Goal: Task Accomplishment & Management: Manage account settings

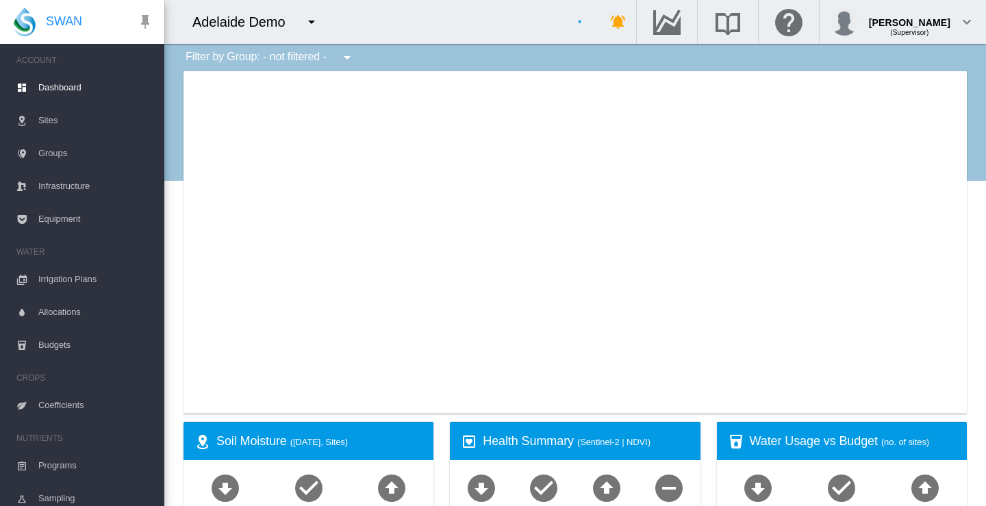
type input "**********"
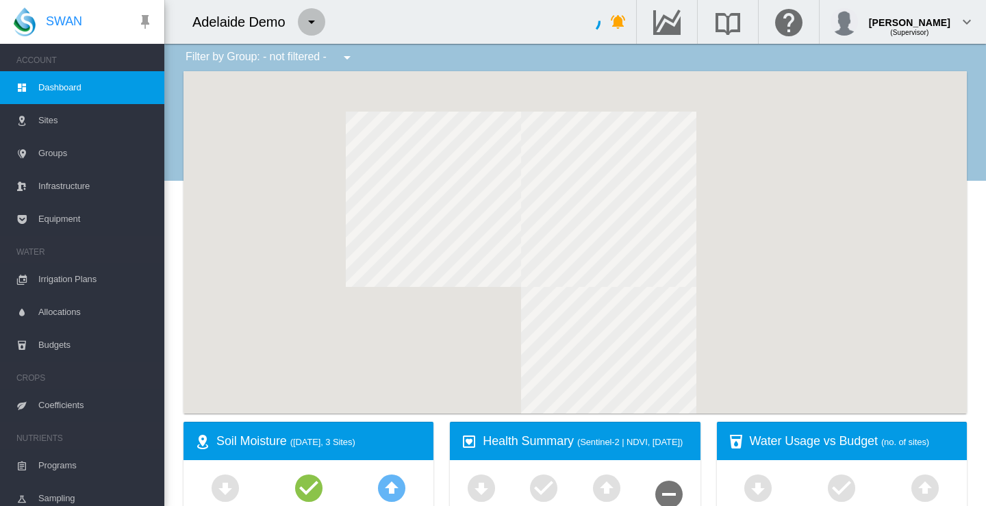
click at [312, 21] on md-icon "icon-menu-down" at bounding box center [311, 22] width 16 height 16
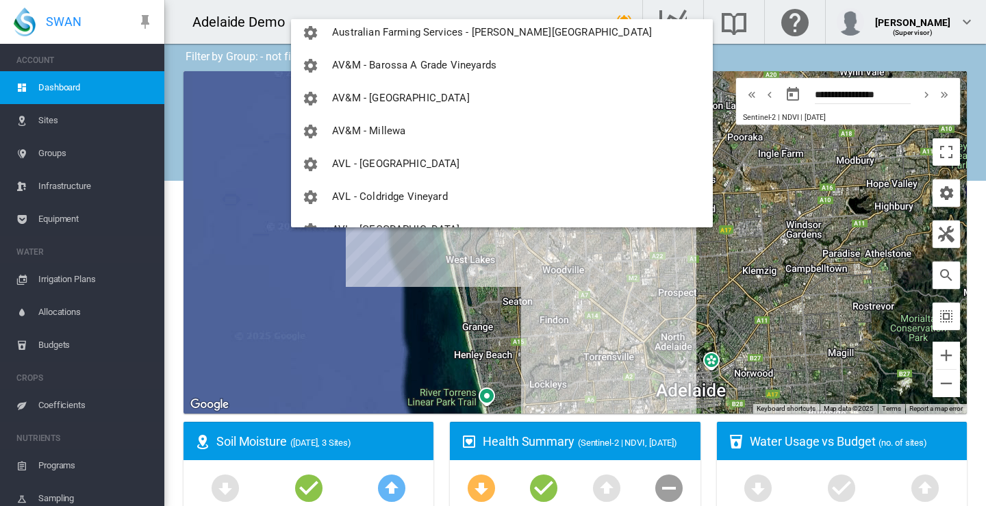
scroll to position [342, 0]
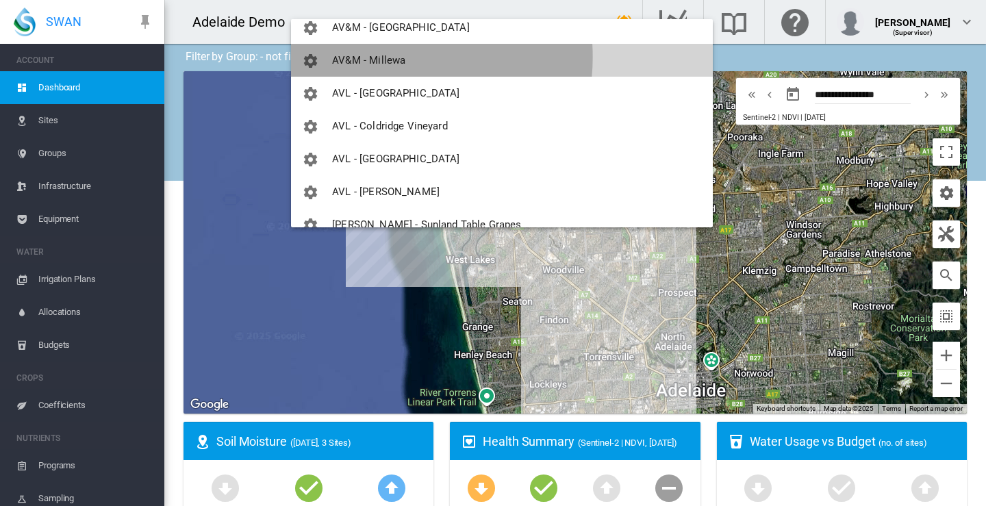
click at [376, 57] on span "AV&M - Millewa" at bounding box center [368, 60] width 73 height 12
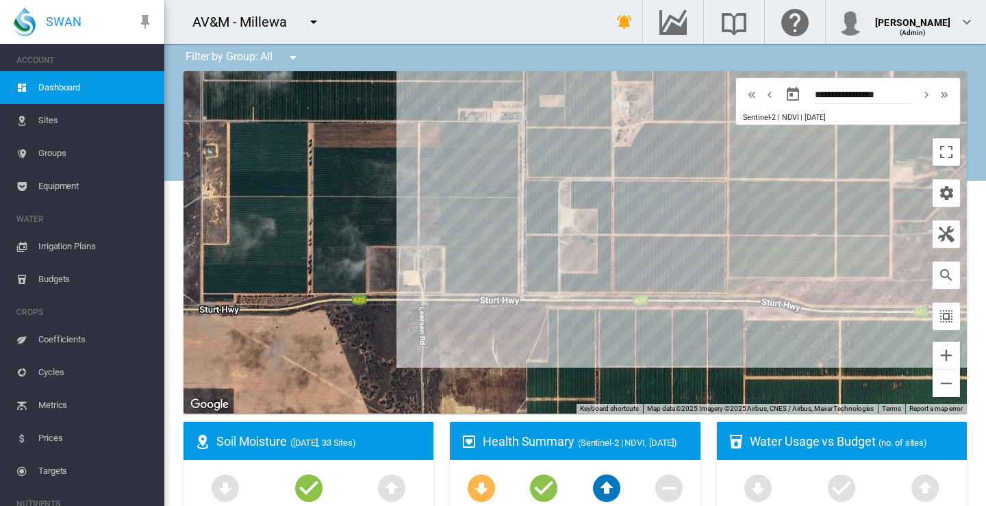
drag, startPoint x: 532, startPoint y: 173, endPoint x: 498, endPoint y: 253, distance: 87.2
click at [314, 23] on md-icon "icon-menu-down" at bounding box center [313, 22] width 16 height 16
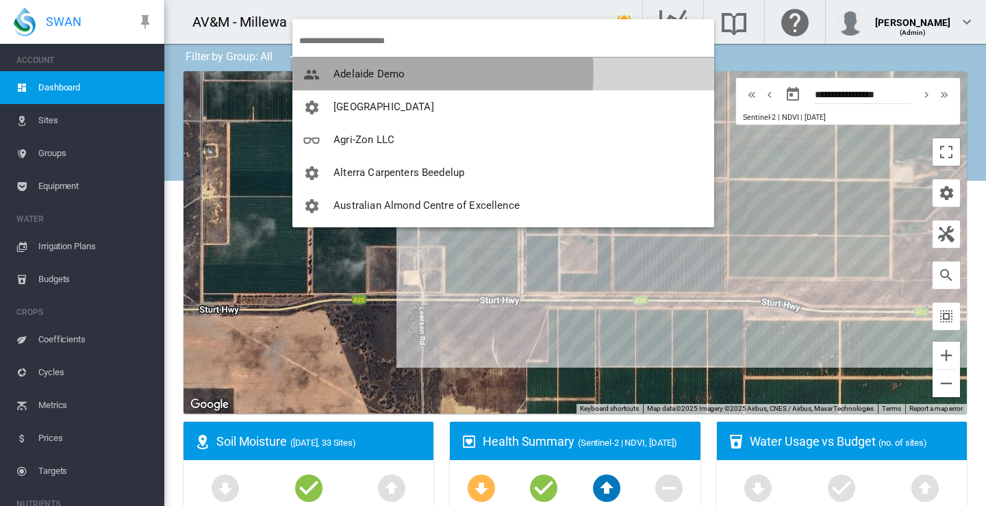
click at [369, 71] on span "Adelaide Demo" at bounding box center [369, 74] width 71 height 12
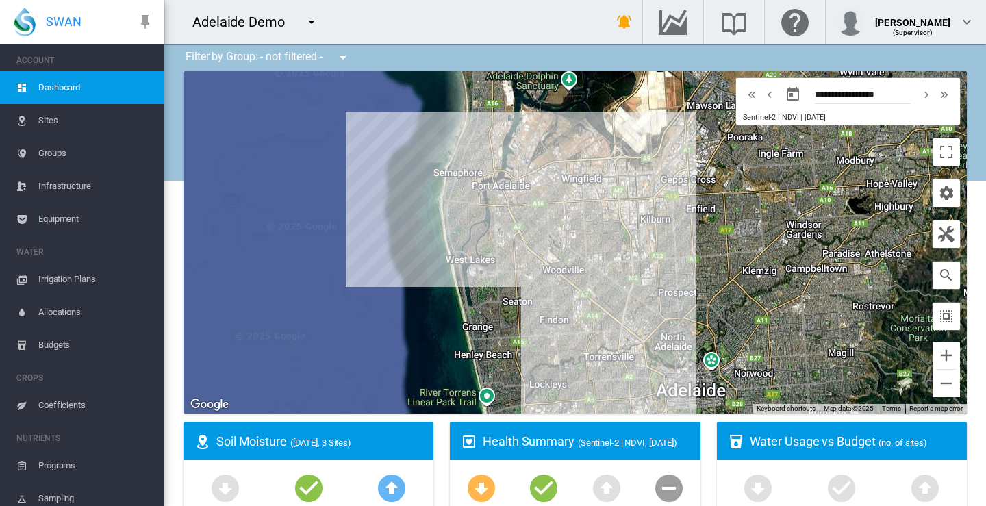
click at [313, 23] on md-icon "icon-menu-down" at bounding box center [311, 22] width 16 height 16
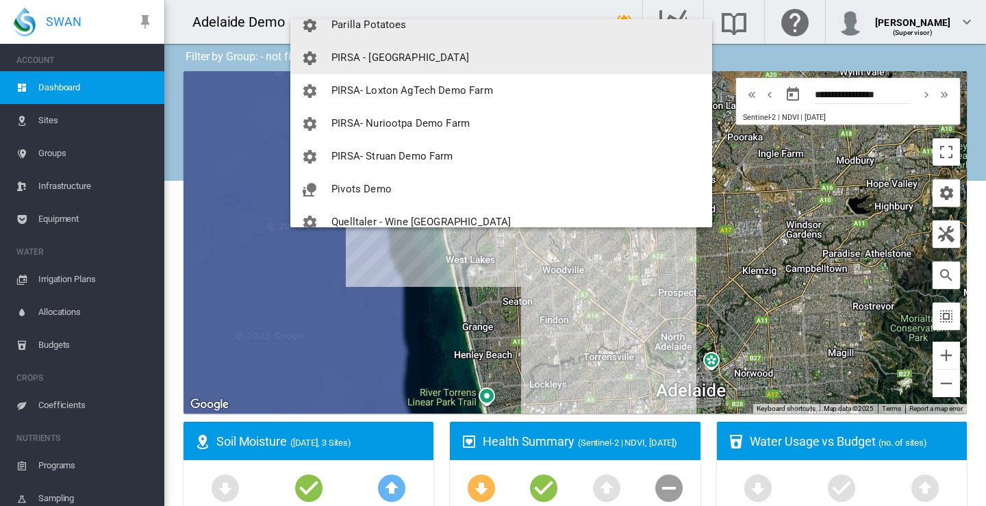
scroll to position [1222, 0]
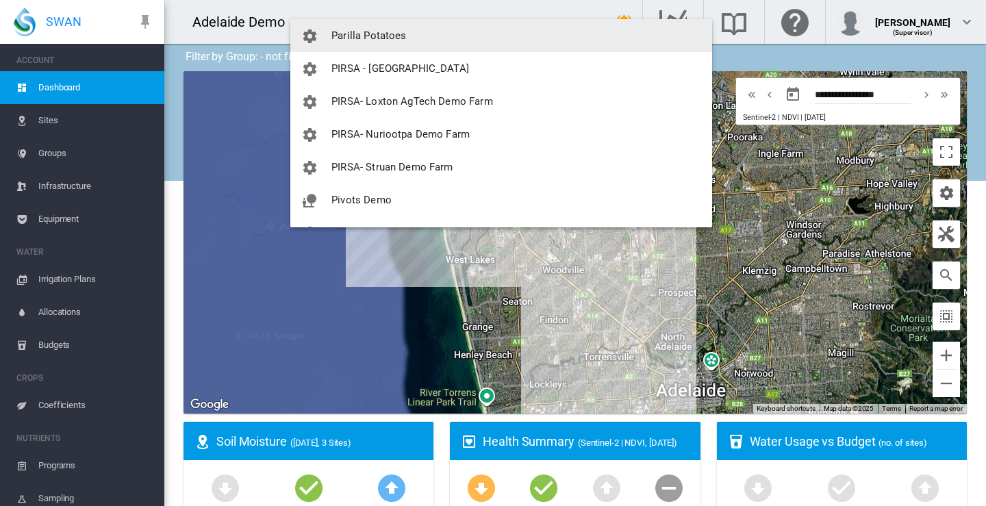
click at [373, 30] on span "Parilla Potatoes" at bounding box center [369, 35] width 75 height 12
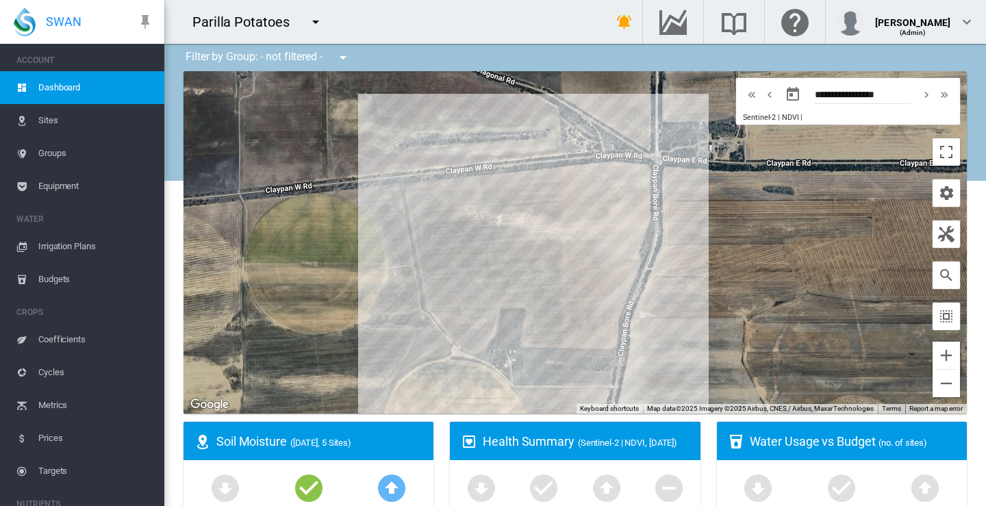
click at [52, 121] on span "Sites" at bounding box center [95, 120] width 115 height 33
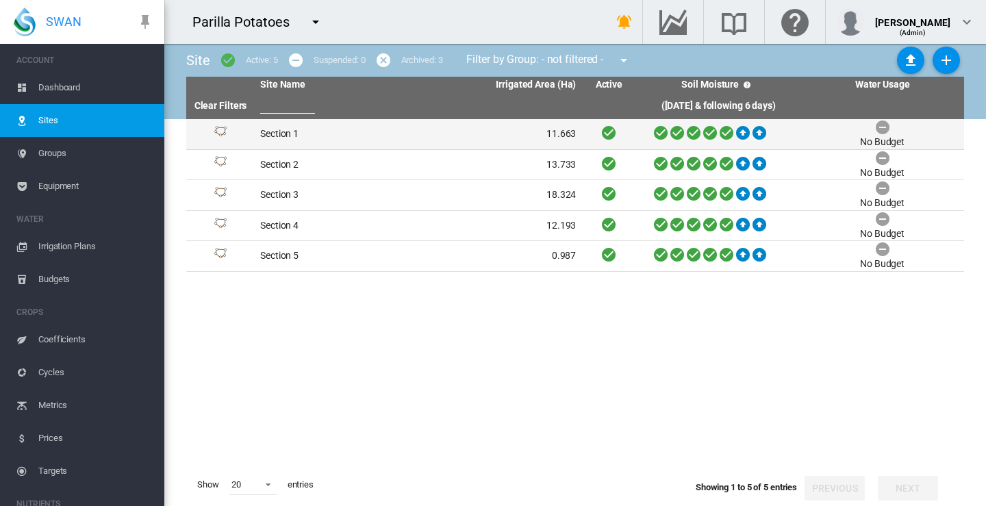
click at [288, 131] on td "Section 1" at bounding box center [337, 134] width 164 height 30
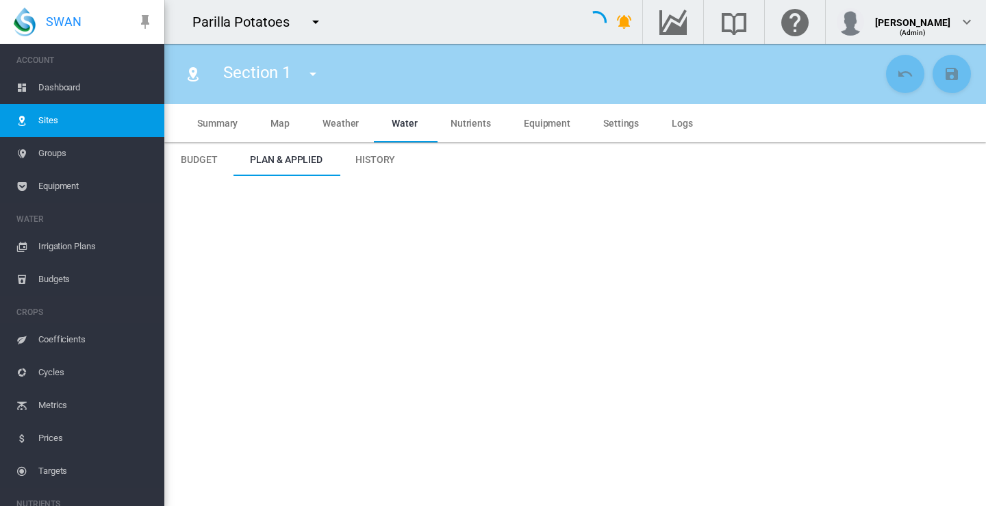
type input "*********"
type input "***"
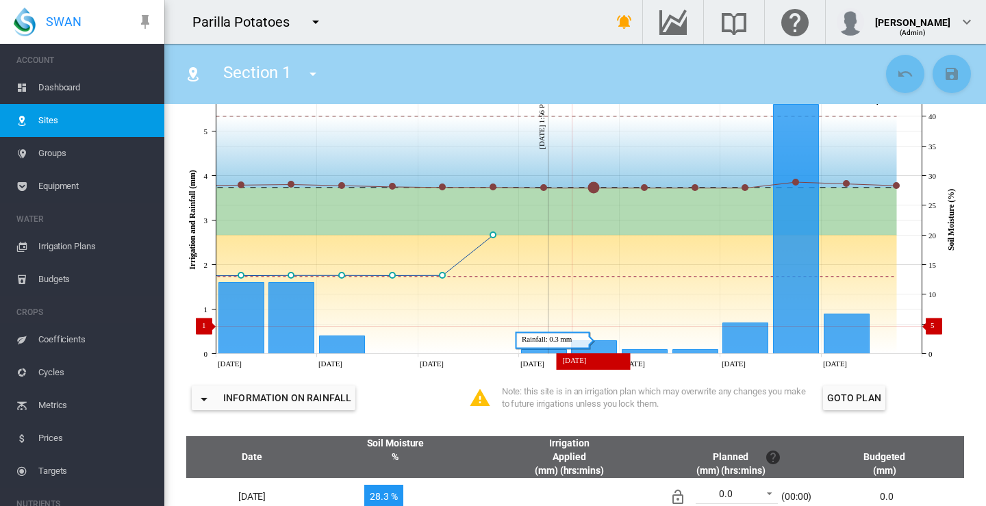
scroll to position [205, 0]
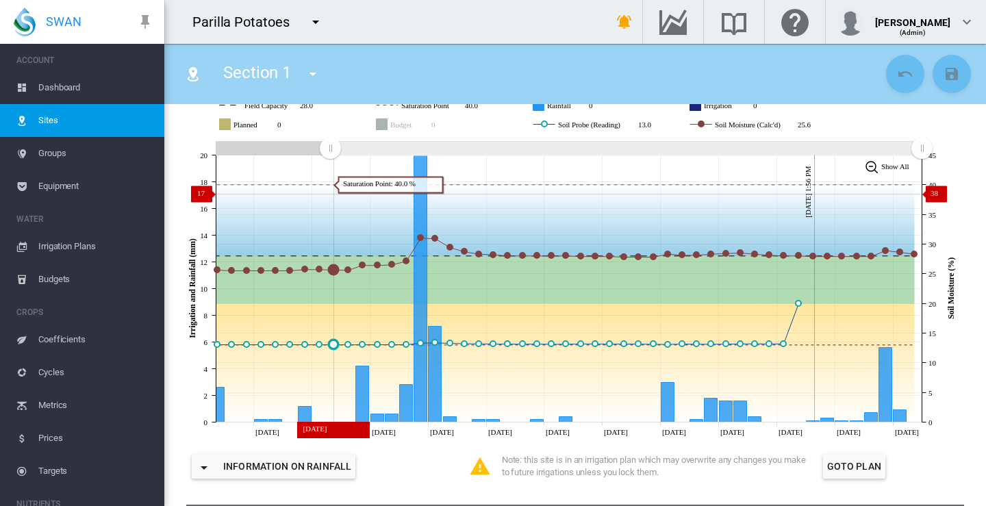
drag, startPoint x: 752, startPoint y: 147, endPoint x: 323, endPoint y: 193, distance: 432.0
click at [330, 193] on icon "JavaScript chart by amCharts 3.21.15 Jul 14 Jul 18 Jul 22 Jul 26 Jul 30 Aug 03 …" at bounding box center [570, 289] width 790 height 302
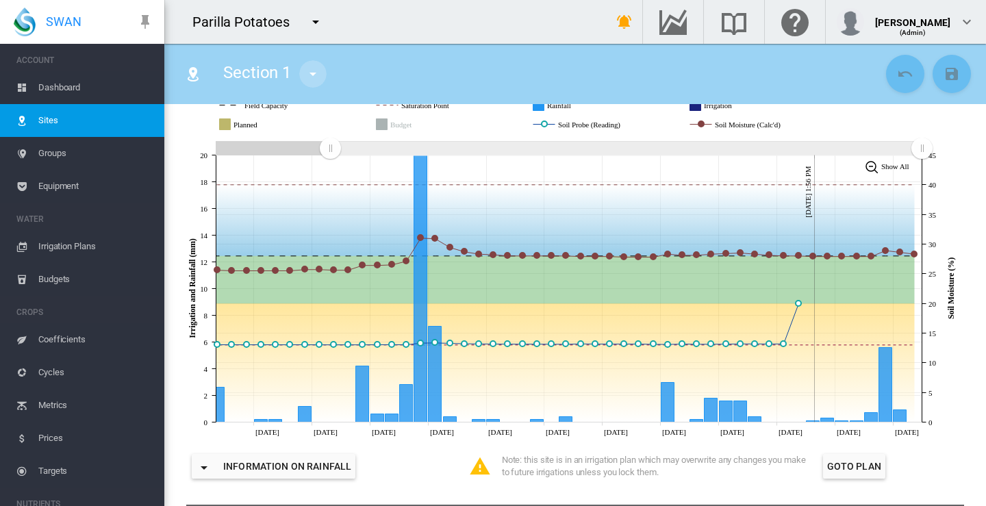
click at [312, 75] on md-icon "icon-menu-down" at bounding box center [313, 74] width 16 height 16
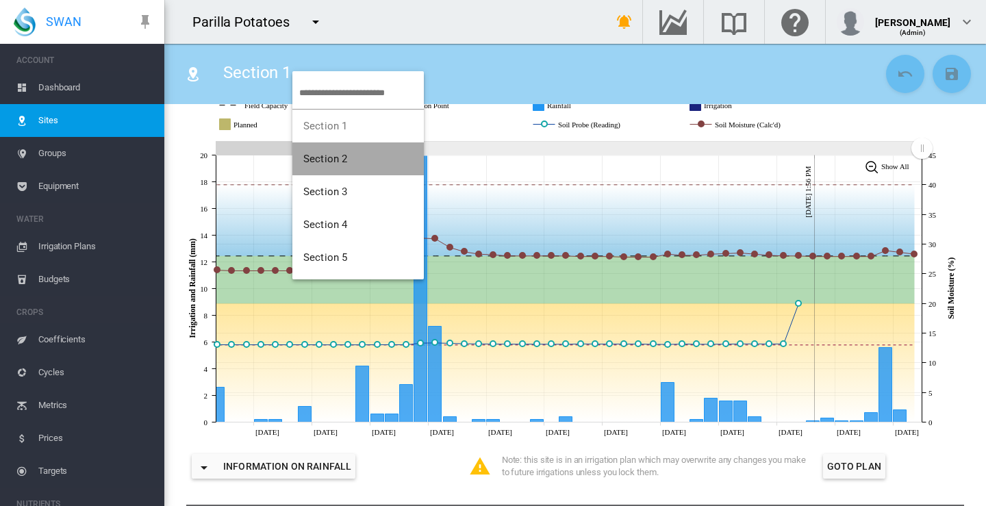
click at [336, 158] on span "Section 2" at bounding box center [325, 159] width 44 height 12
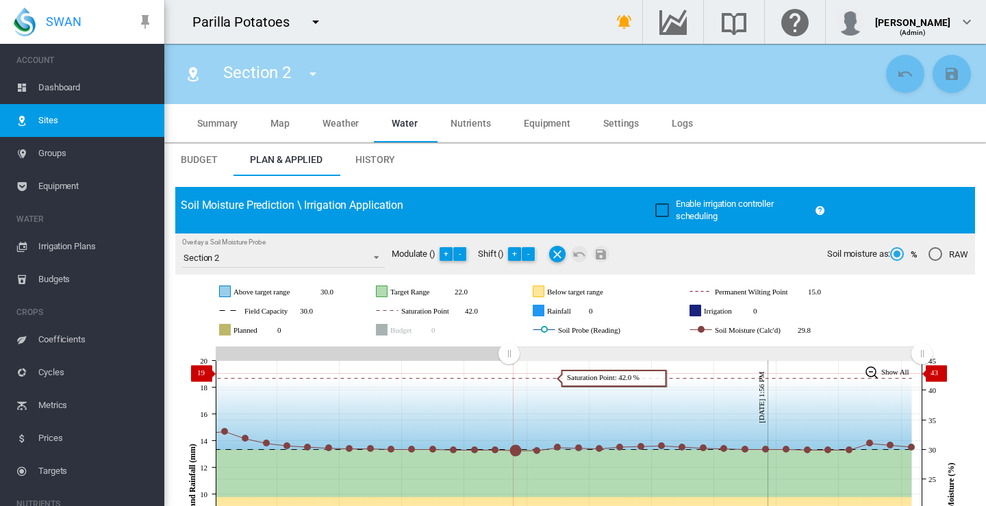
drag, startPoint x: 753, startPoint y: 357, endPoint x: 509, endPoint y: 373, distance: 244.4
click at [509, 373] on icon "JavaScript chart by amCharts 3.21.15 Jul 26 Jul 29 Aug 01 Aug 04 Aug 07 Aug 10 …" at bounding box center [570, 494] width 790 height 302
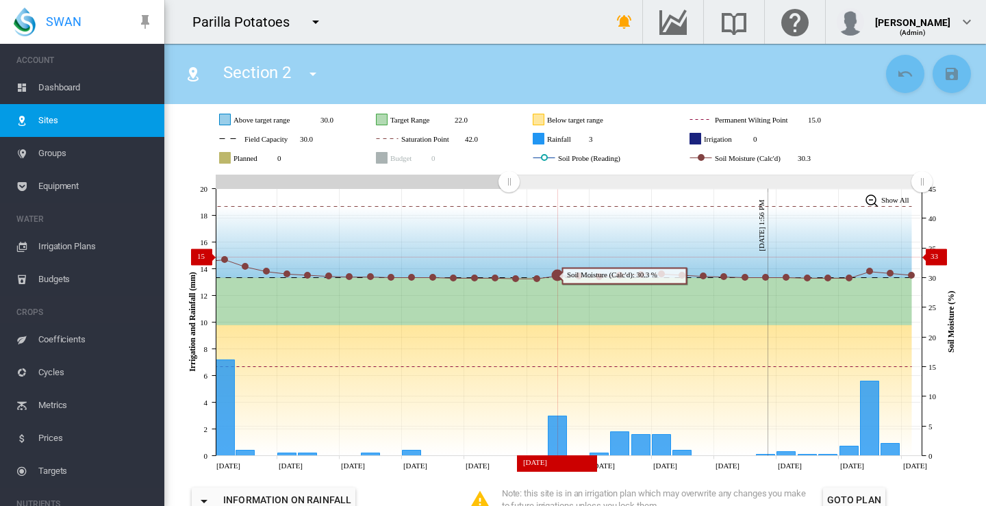
scroll to position [205, 0]
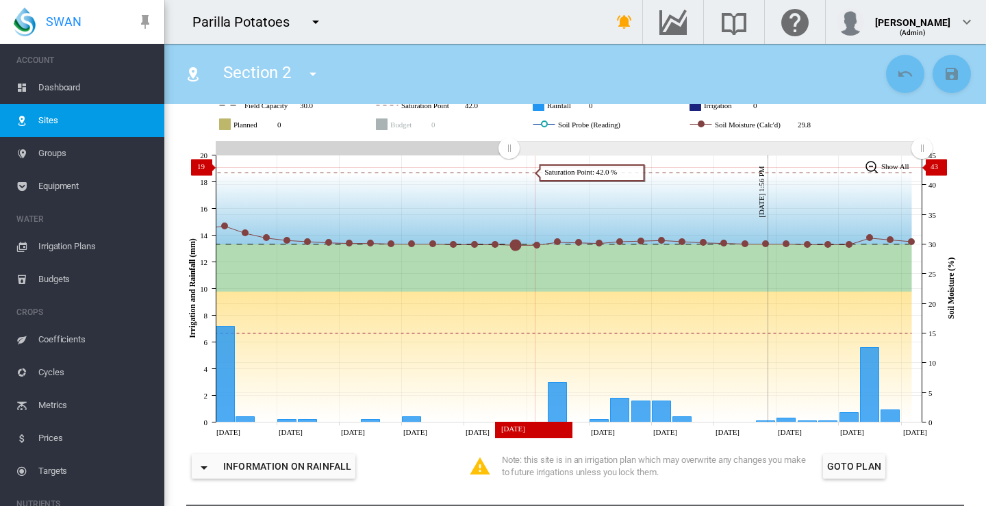
drag, startPoint x: 769, startPoint y: 164, endPoint x: 520, endPoint y: 166, distance: 249.3
click at [520, 166] on icon "JavaScript chart by amCharts 3.21.15 Jul 26 Jul 29 Aug 01 Aug 04 Aug 07 Aug 10 …" at bounding box center [570, 289] width 790 height 302
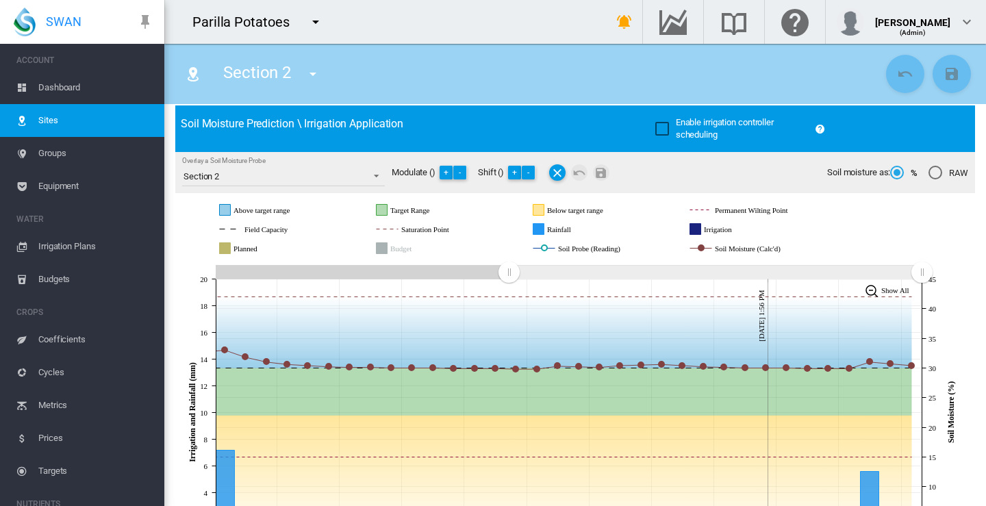
scroll to position [68, 0]
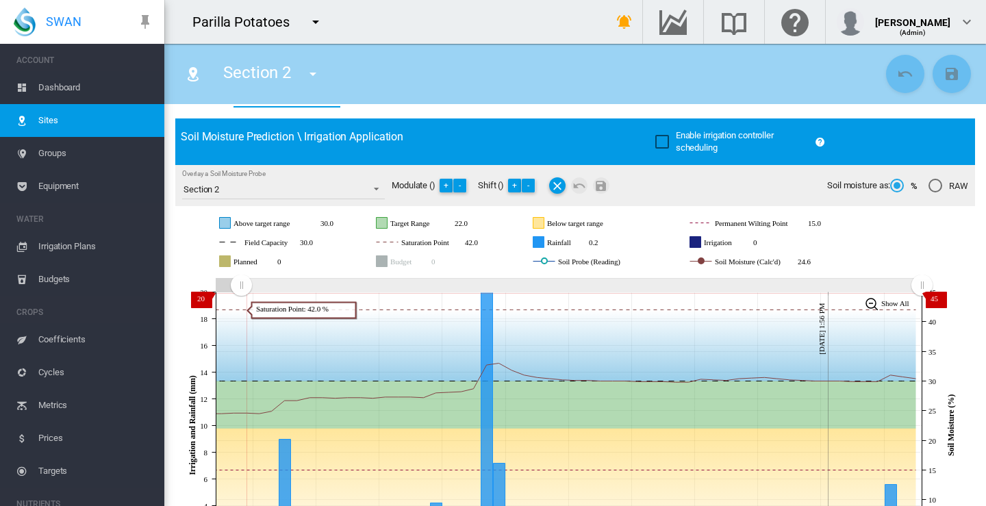
drag, startPoint x: 510, startPoint y: 290, endPoint x: 241, endPoint y: 292, distance: 269.2
click at [241, 292] on rect "Zoom chart using cursor arrows" at bounding box center [242, 286] width 17 height 14
click at [314, 75] on md-icon "icon-menu-down" at bounding box center [313, 74] width 16 height 16
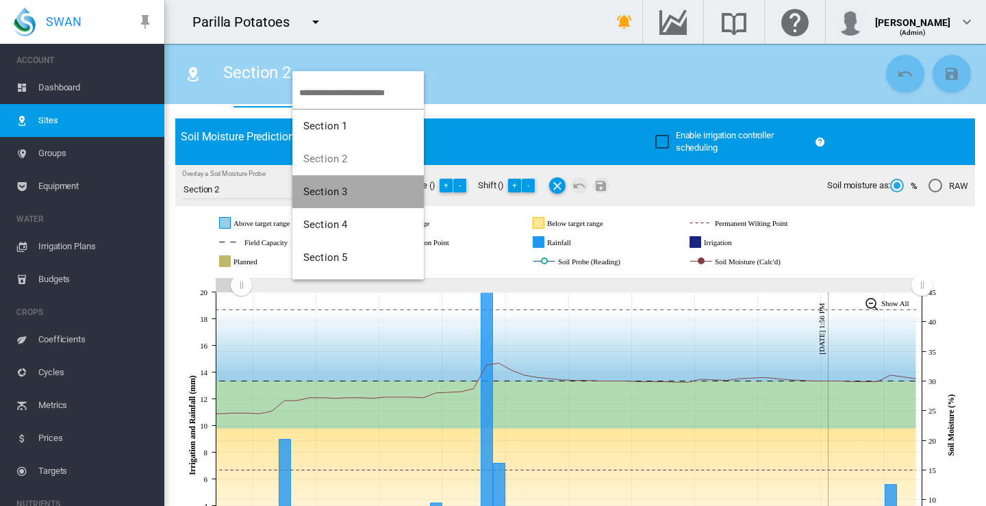
click at [331, 192] on span "Section 3" at bounding box center [325, 192] width 44 height 12
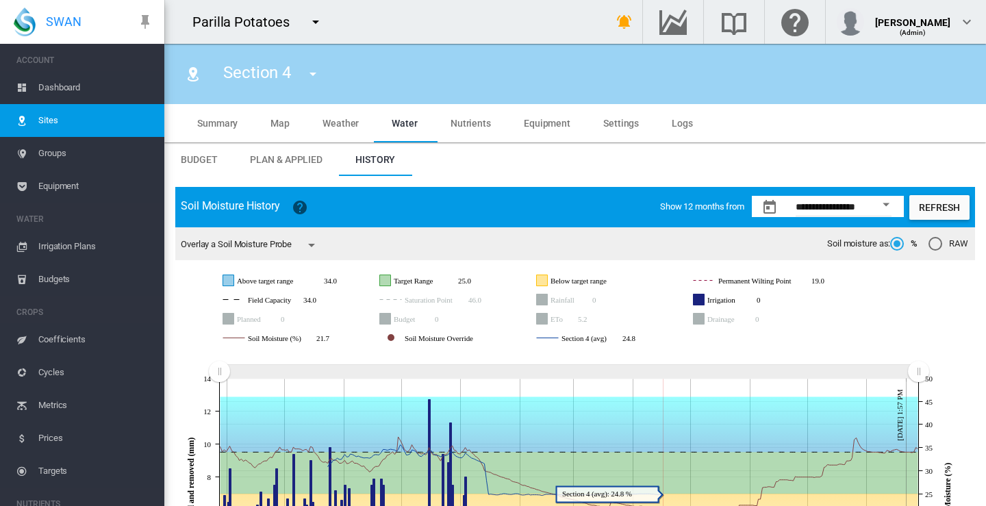
scroll to position [135, 0]
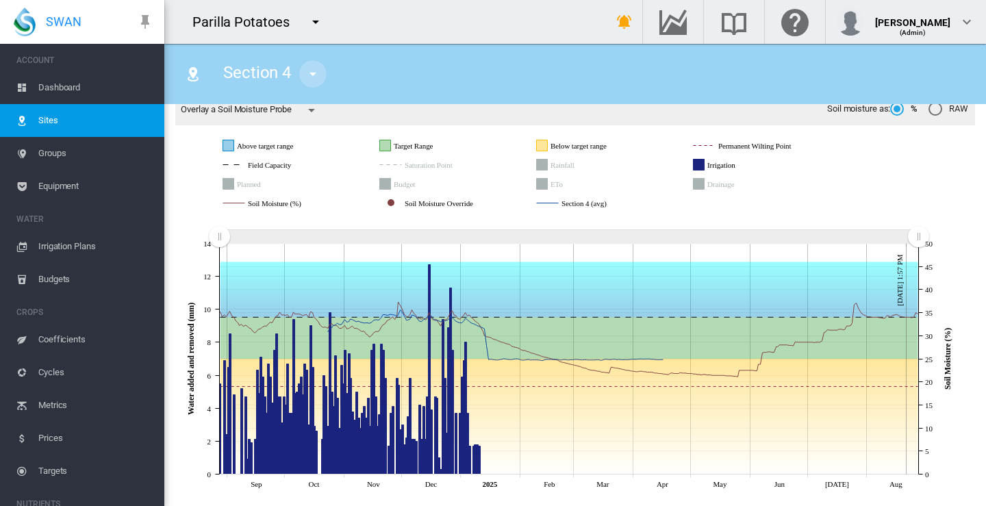
click at [315, 74] on md-icon "icon-menu-down" at bounding box center [313, 74] width 16 height 16
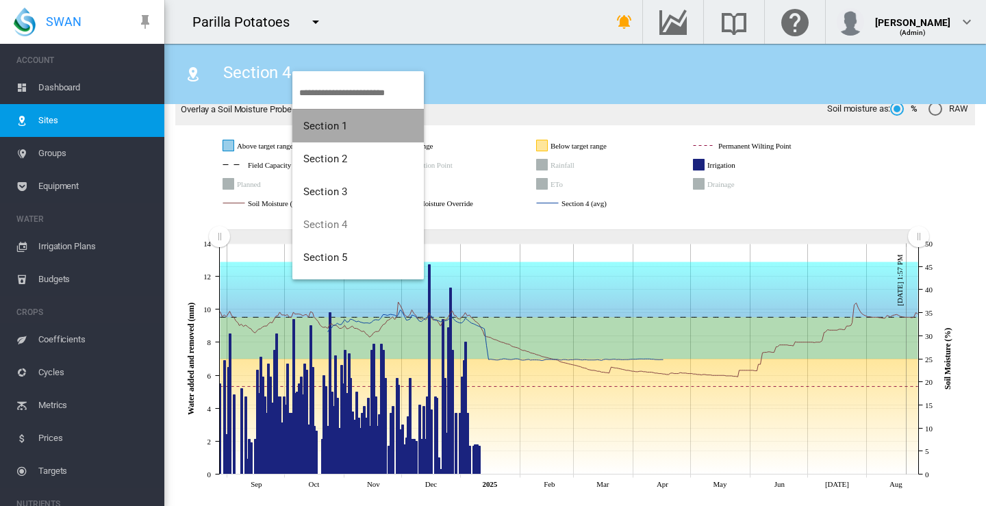
click at [332, 125] on span "Section 1" at bounding box center [325, 126] width 44 height 12
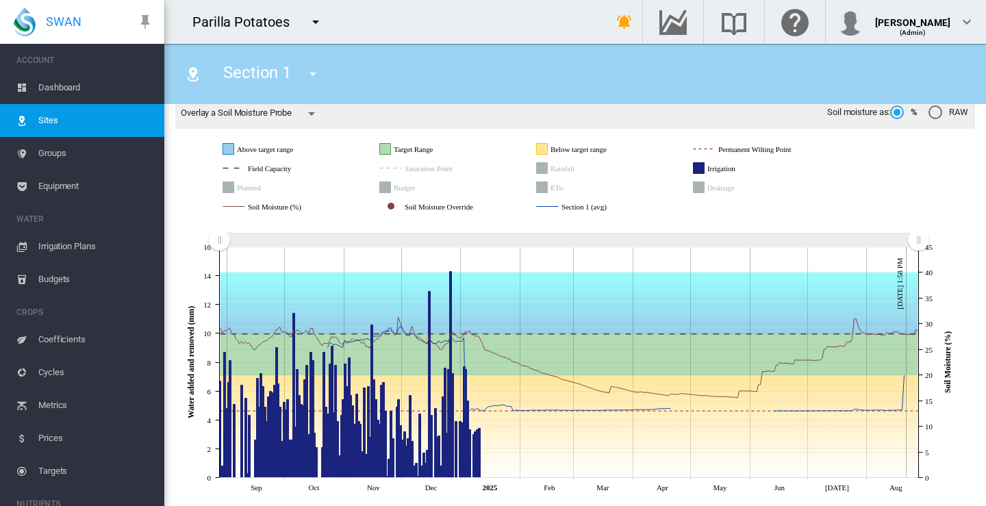
scroll to position [135, 0]
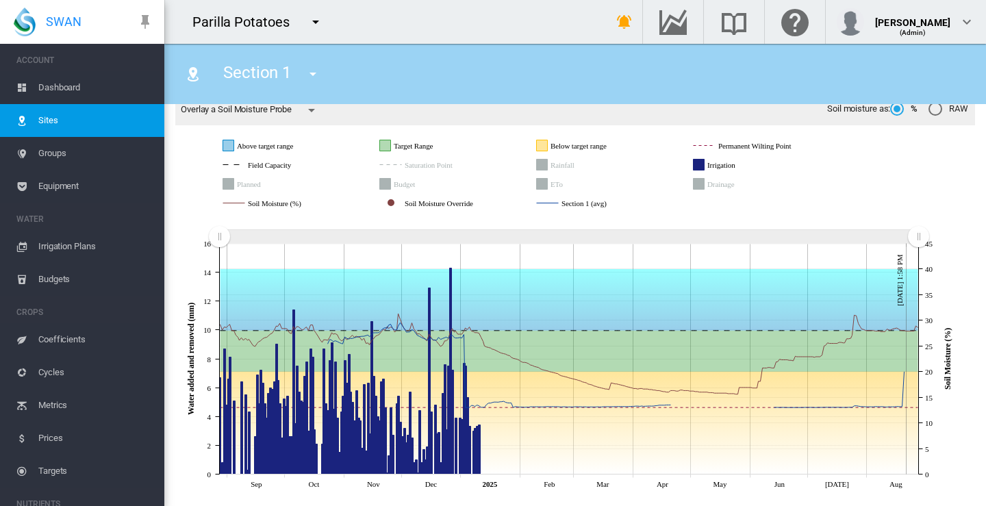
click at [315, 73] on md-icon "icon-menu-down" at bounding box center [313, 74] width 16 height 16
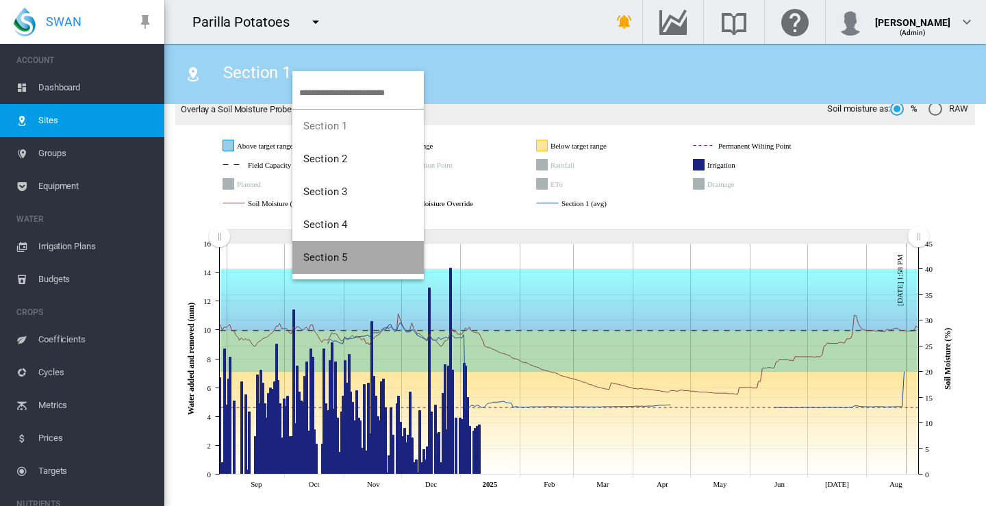
click at [334, 253] on span "Section 5" at bounding box center [325, 257] width 44 height 12
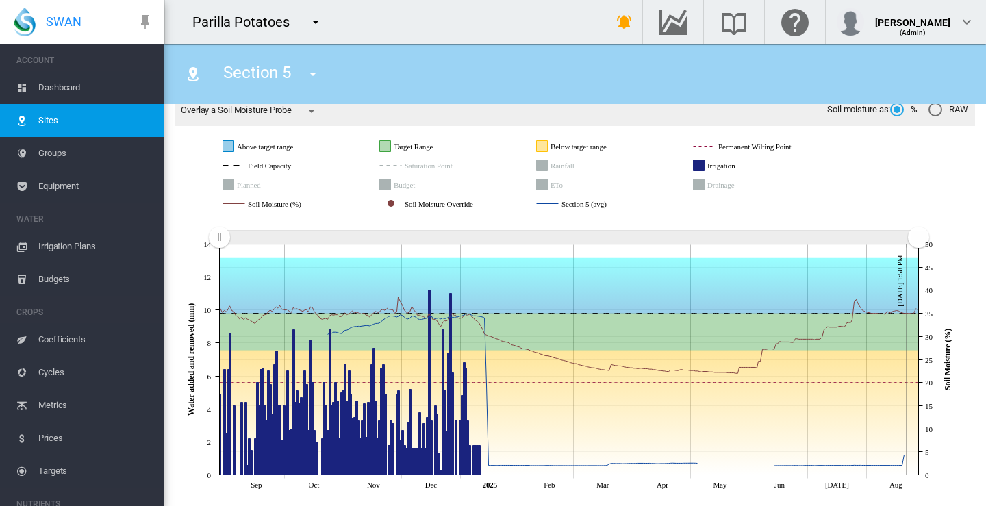
scroll to position [135, 0]
click at [310, 75] on md-icon "icon-menu-down" at bounding box center [313, 74] width 16 height 16
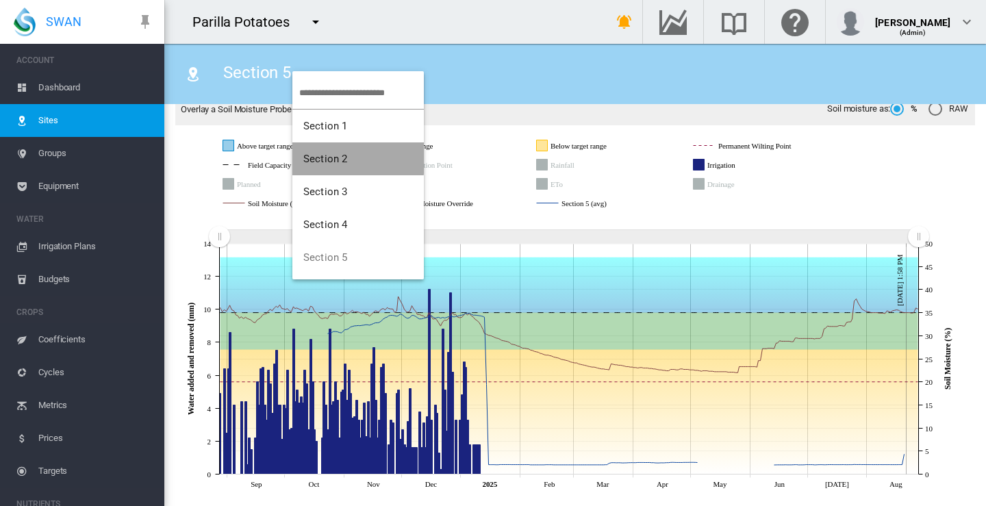
click at [327, 158] on span "Section 2" at bounding box center [325, 159] width 44 height 12
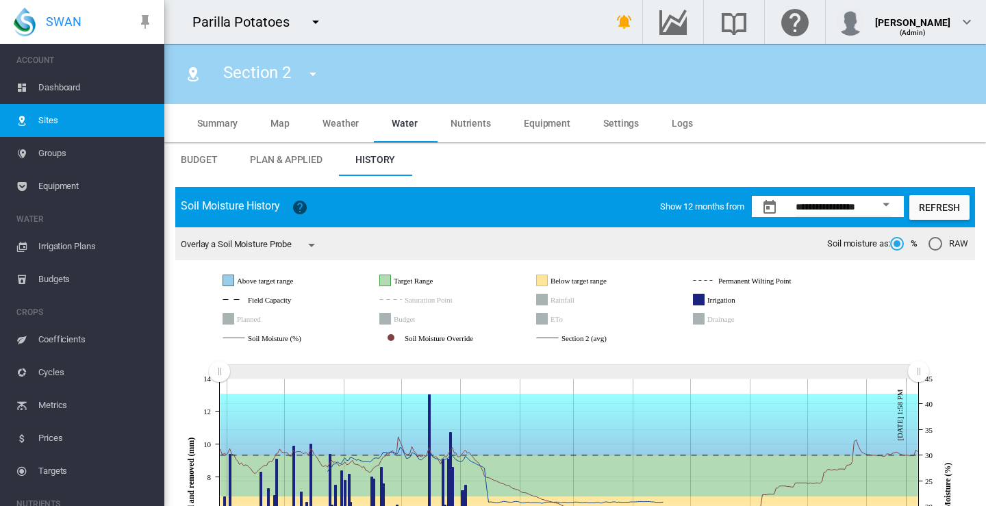
scroll to position [135, 0]
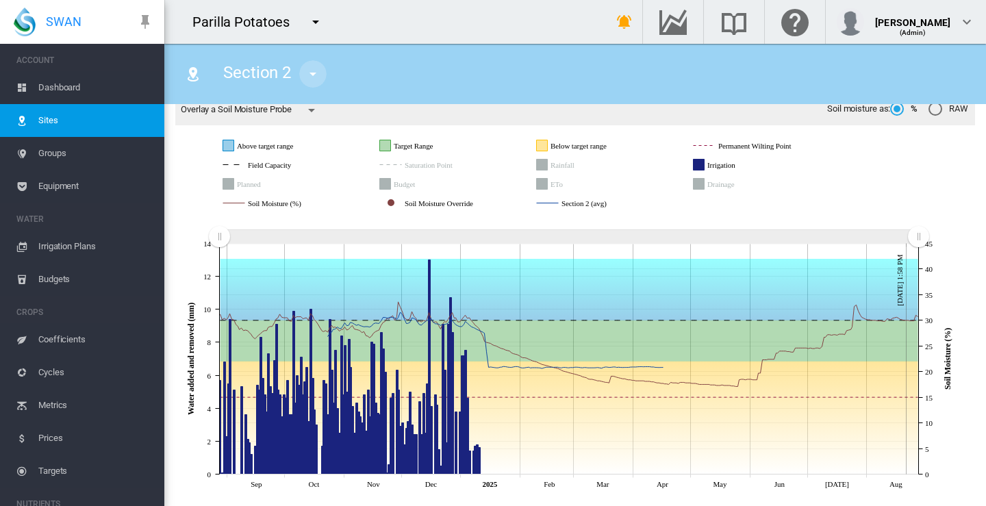
click at [313, 72] on md-icon "icon-menu-down" at bounding box center [313, 74] width 16 height 16
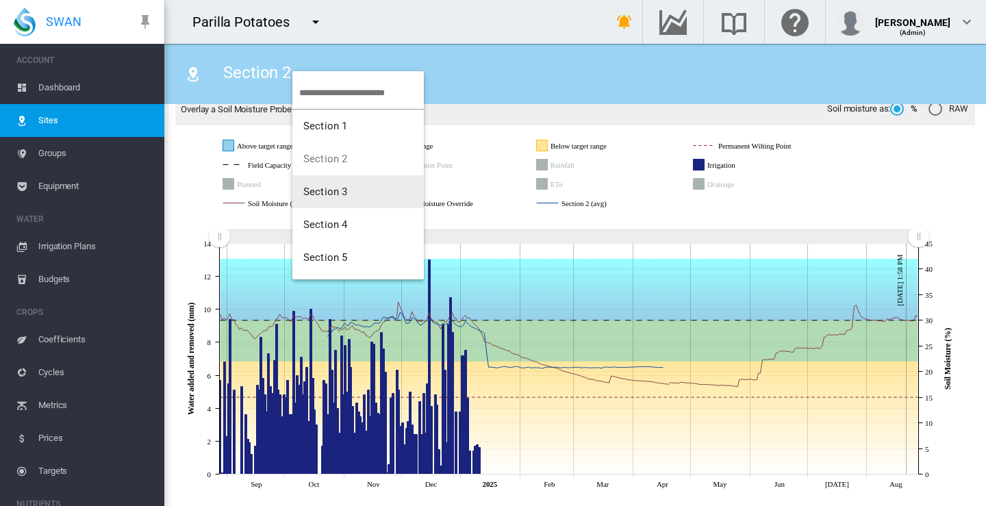
click at [340, 187] on span "Section 3" at bounding box center [325, 192] width 44 height 12
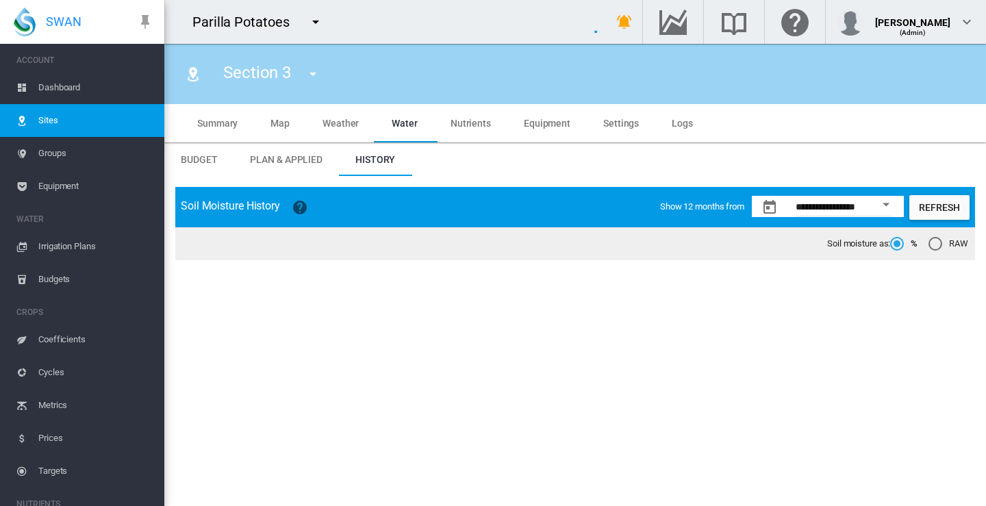
type input "******"
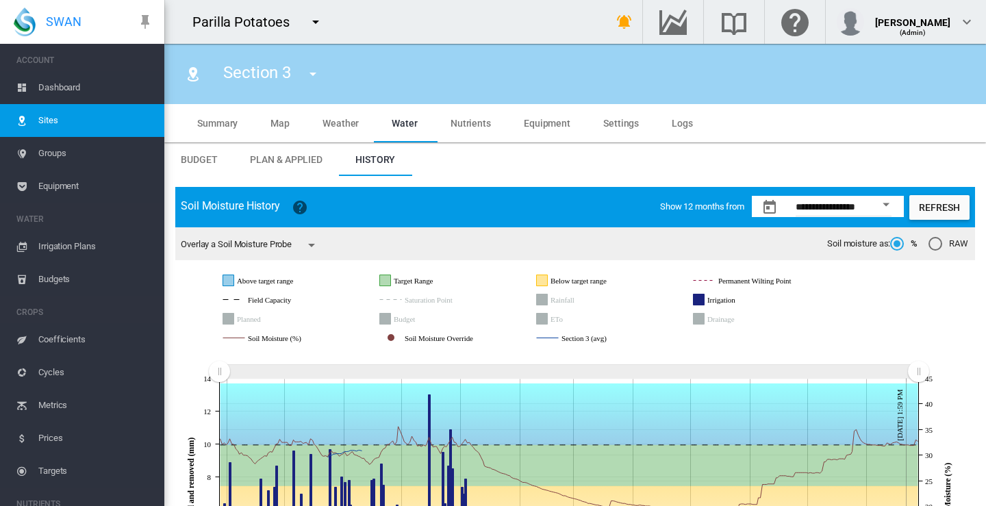
scroll to position [135, 0]
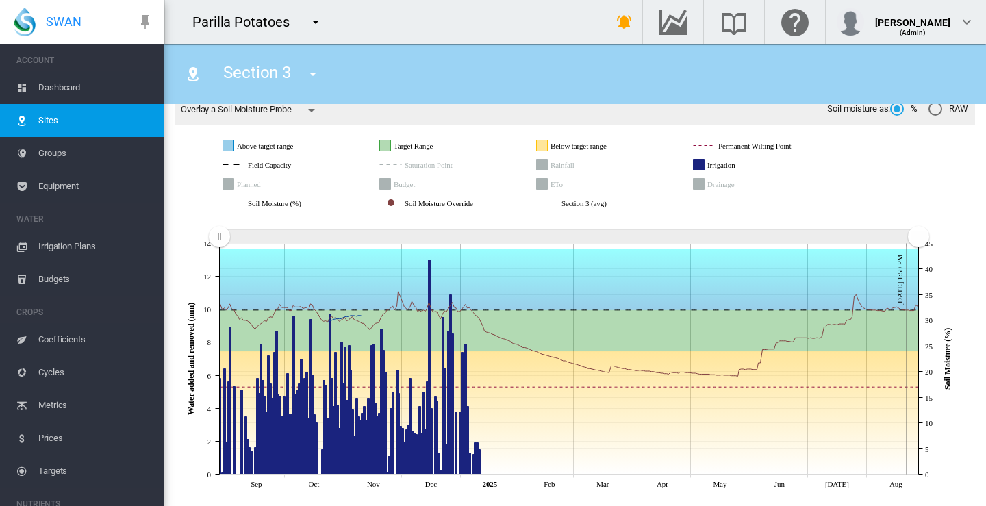
click at [316, 16] on md-icon "icon-menu-down" at bounding box center [316, 22] width 16 height 16
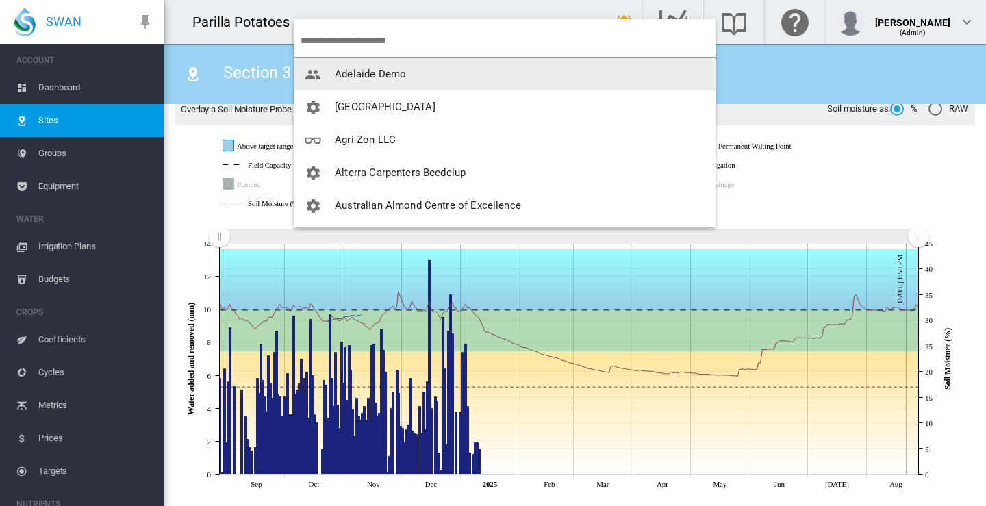
click at [376, 72] on span "Adelaide Demo" at bounding box center [370, 74] width 71 height 12
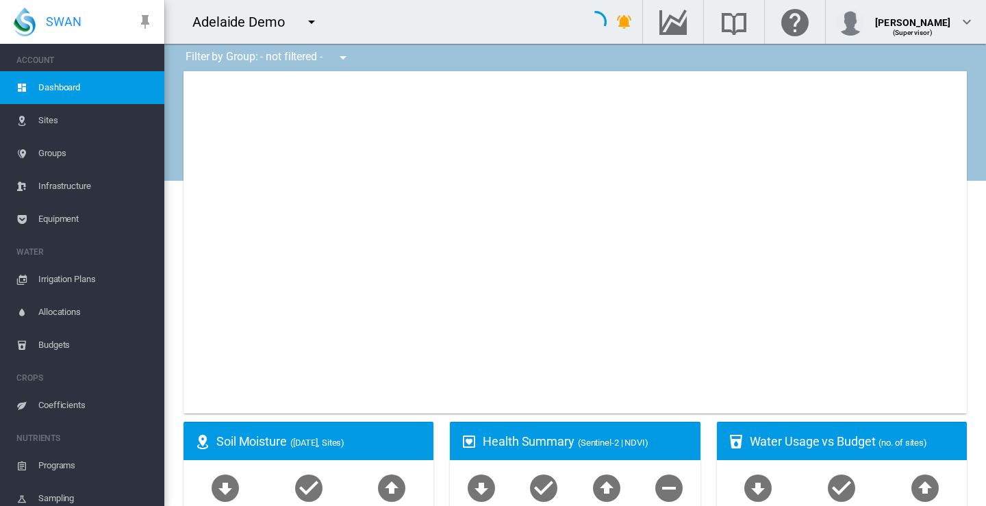
type input "**********"
